Goal: Check status: Check status

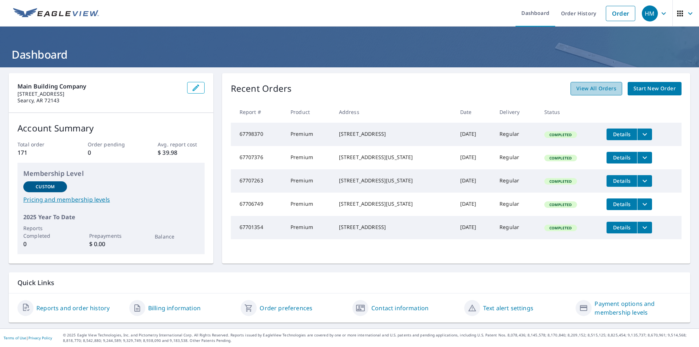
click at [593, 88] on span "View All Orders" at bounding box center [596, 88] width 40 height 9
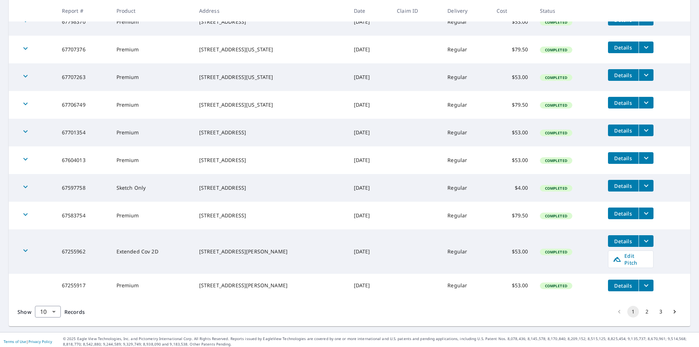
scroll to position [155, 0]
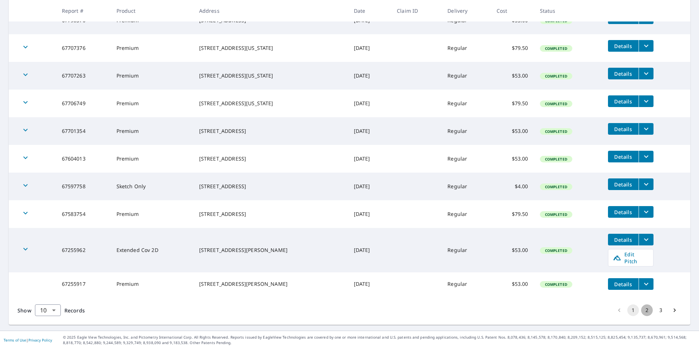
click at [641, 309] on button "2" at bounding box center [647, 310] width 12 height 12
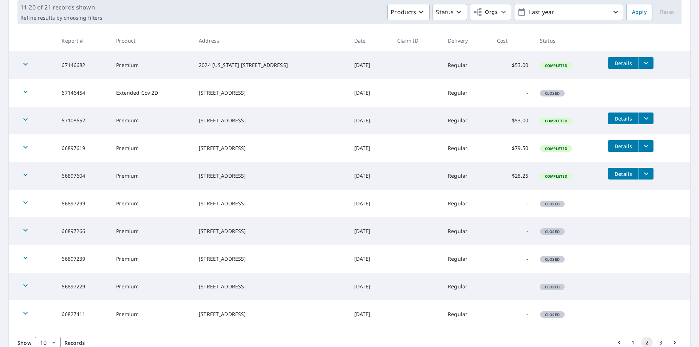
scroll to position [144, 0]
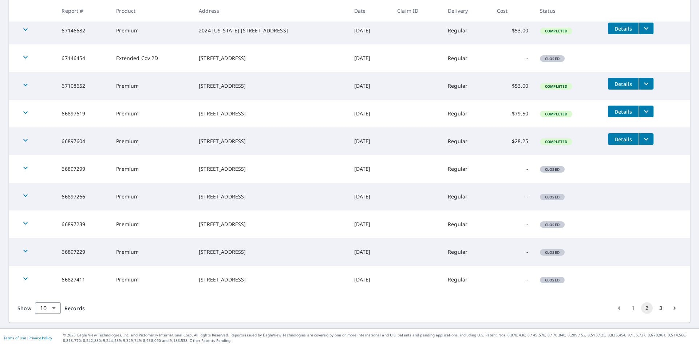
click at [655, 308] on button "3" at bounding box center [661, 308] width 12 height 12
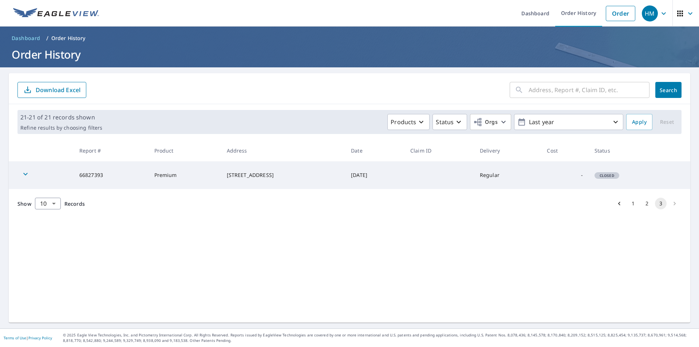
click at [568, 86] on input "text" at bounding box center [588, 90] width 121 height 20
type input "110 cedar river"
click button "Search" at bounding box center [668, 90] width 26 height 16
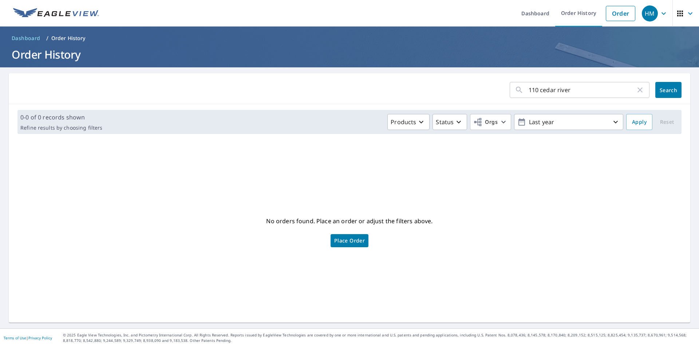
click at [66, 36] on p "Order History" at bounding box center [68, 38] width 34 height 7
click at [21, 37] on span "Dashboard" at bounding box center [26, 38] width 29 height 7
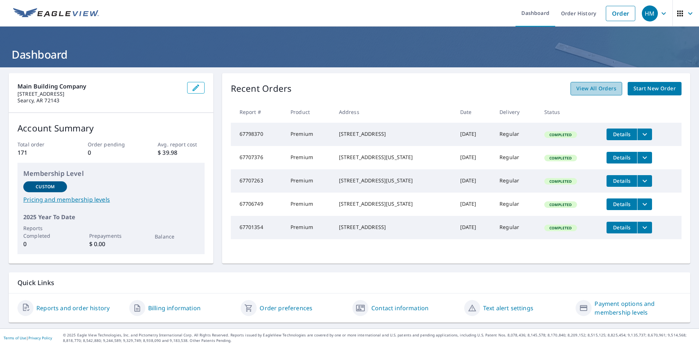
click at [579, 94] on link "View All Orders" at bounding box center [596, 88] width 52 height 13
